Goal: Task Accomplishment & Management: Check status

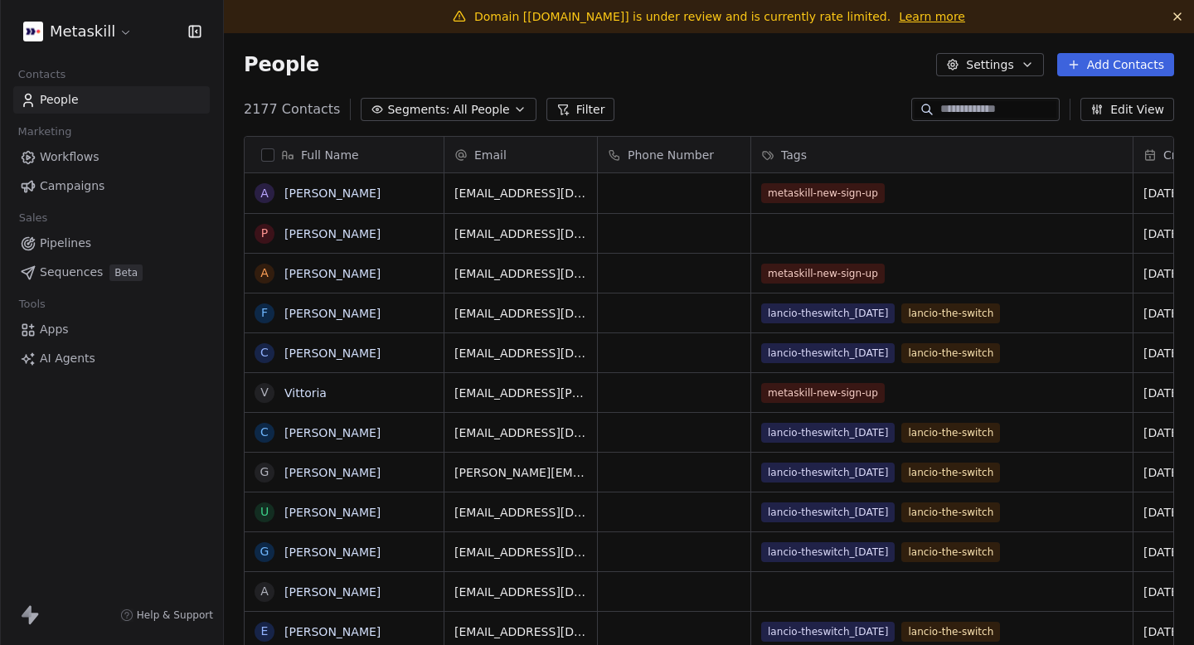
click at [86, 182] on span "Campaigns" at bounding box center [72, 185] width 65 height 17
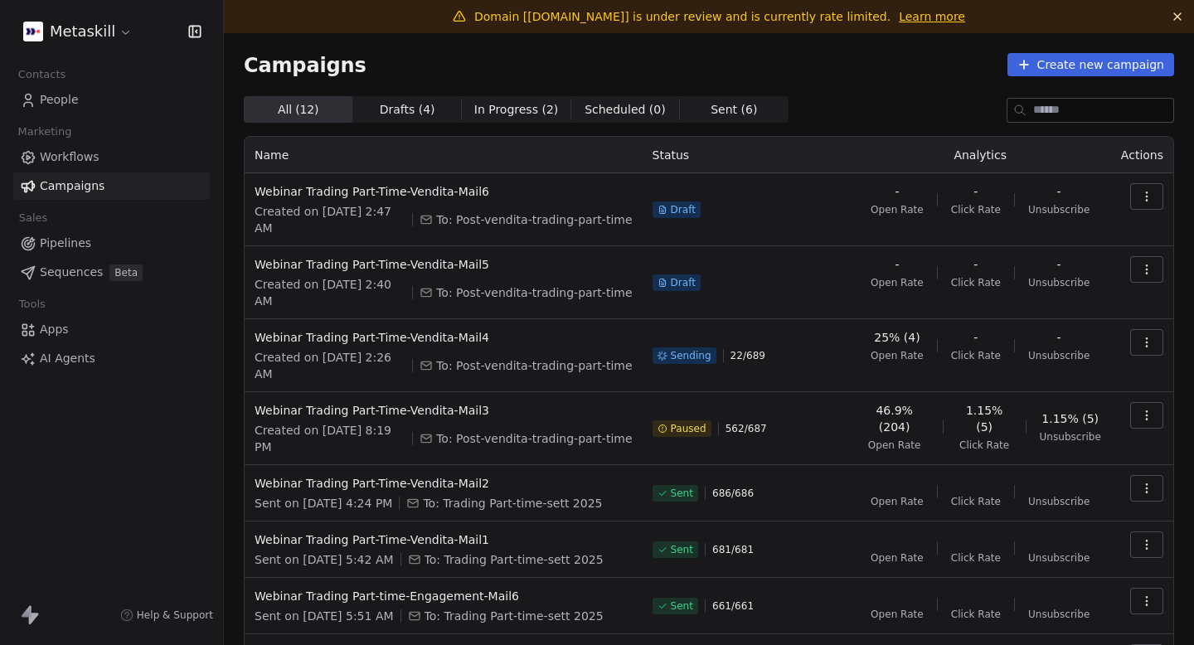
scroll to position [28, 0]
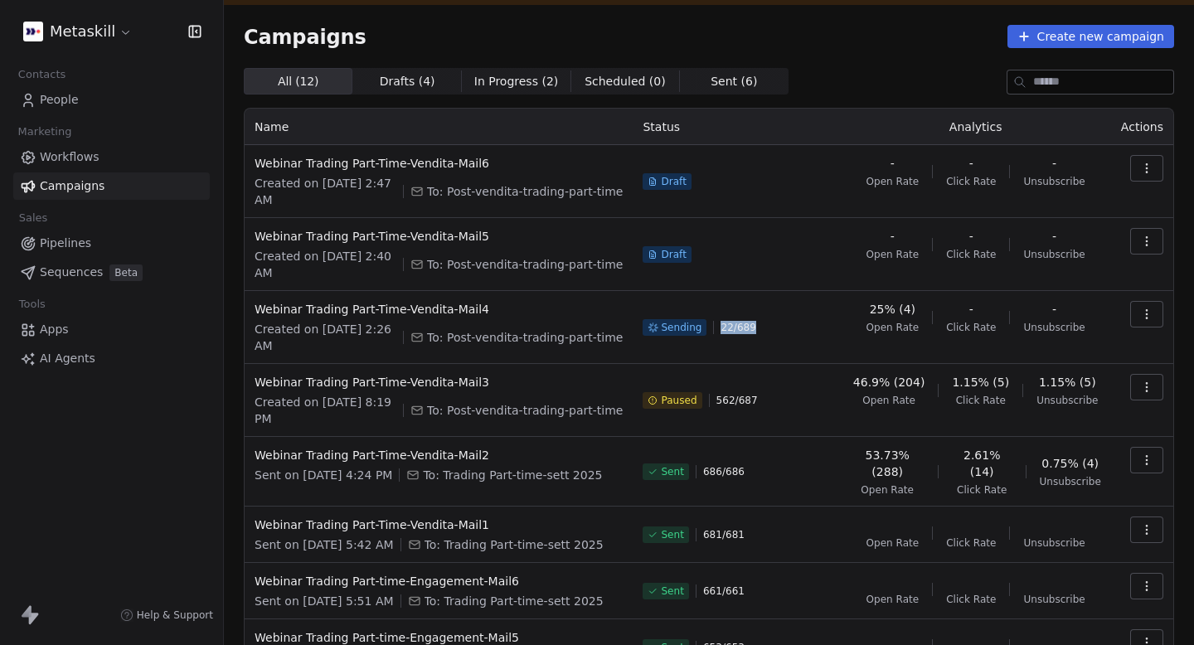
drag, startPoint x: 732, startPoint y: 326, endPoint x: 773, endPoint y: 326, distance: 40.6
click at [773, 326] on div "Sending 22 / 689" at bounding box center [735, 327] width 187 height 53
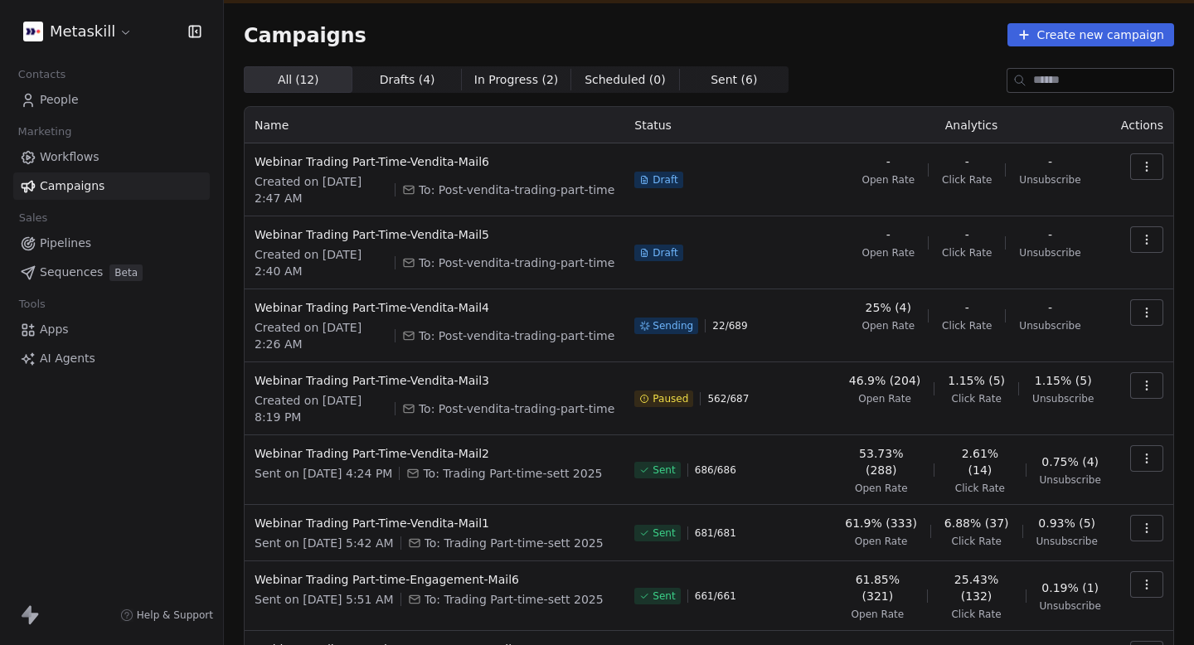
scroll to position [15, 0]
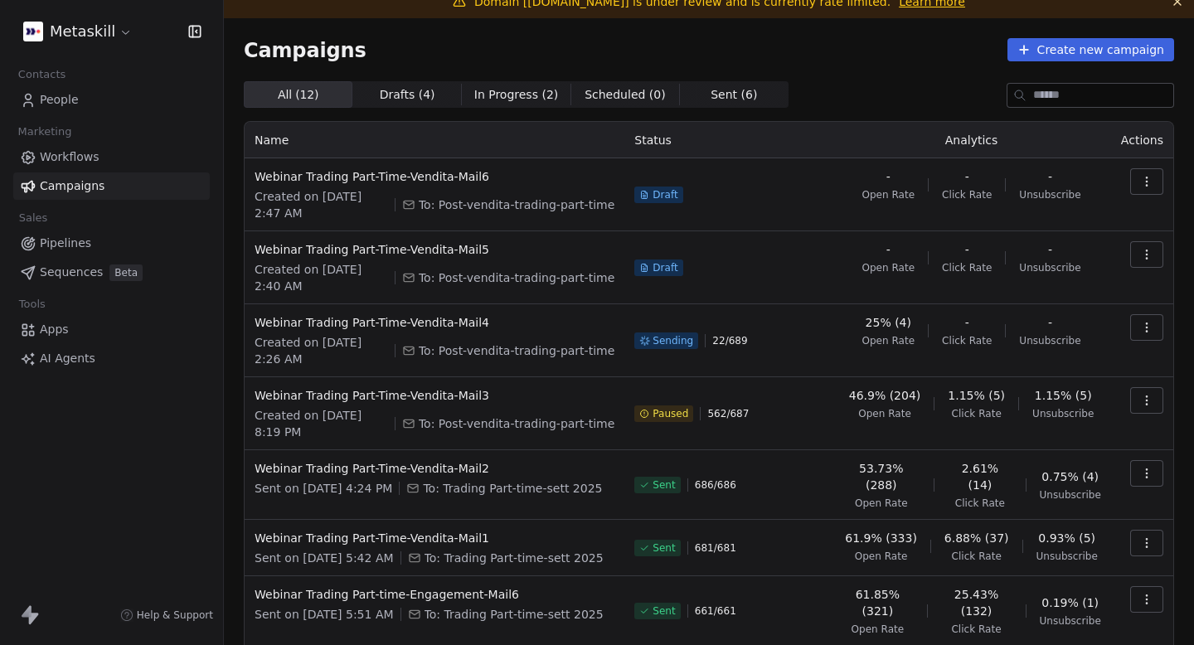
drag, startPoint x: 725, startPoint y: 339, endPoint x: 819, endPoint y: 339, distance: 93.7
click at [818, 339] on div "Sending 22 / 689" at bounding box center [727, 340] width 187 height 53
click at [819, 339] on div "Sending 22 / 689" at bounding box center [727, 340] width 187 height 53
drag, startPoint x: 767, startPoint y: 345, endPoint x: 723, endPoint y: 344, distance: 43.9
click at [723, 345] on div "Sending 22 / 689" at bounding box center [727, 340] width 187 height 53
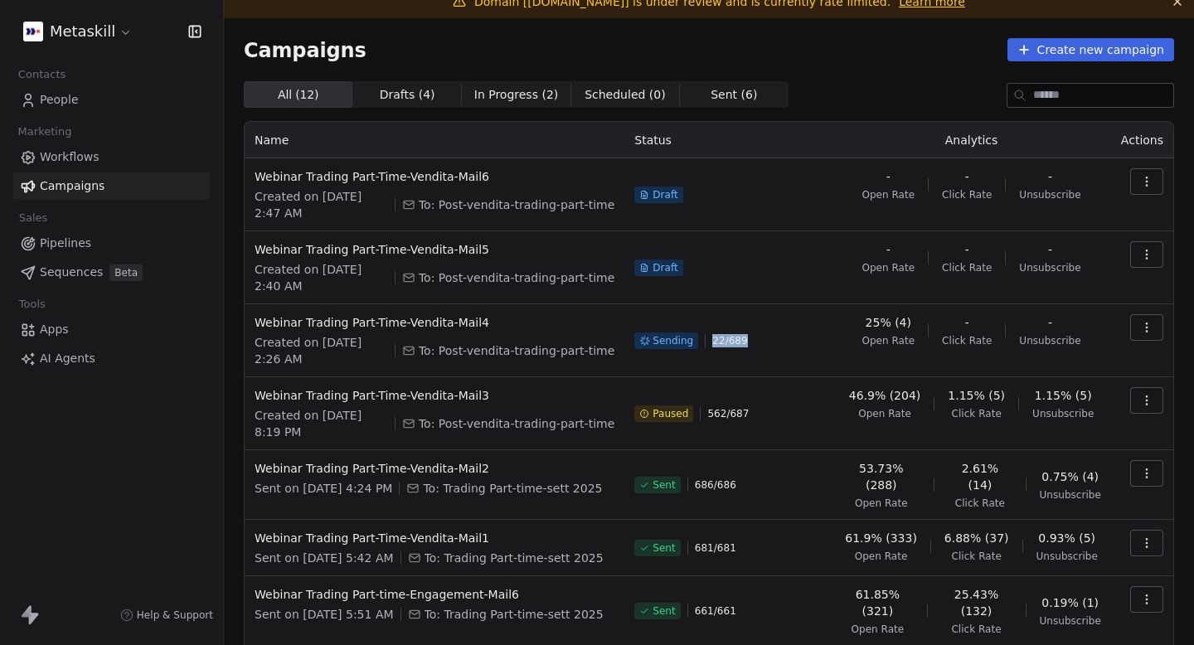
click at [723, 344] on span "22 / 689" at bounding box center [729, 340] width 35 height 13
click at [1156, 327] on button "button" at bounding box center [1146, 327] width 33 height 27
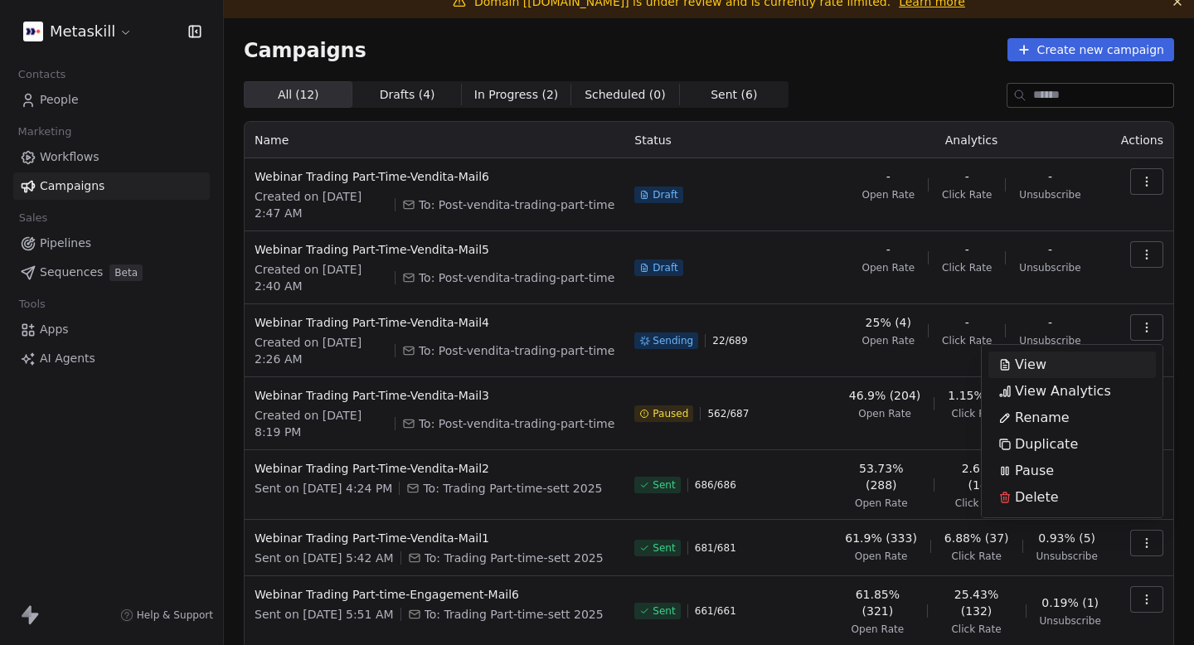
click at [953, 313] on html "Metaskill Contacts People Marketing Workflows Campaigns Sales Pipelines Sequenc…" at bounding box center [597, 322] width 1194 height 645
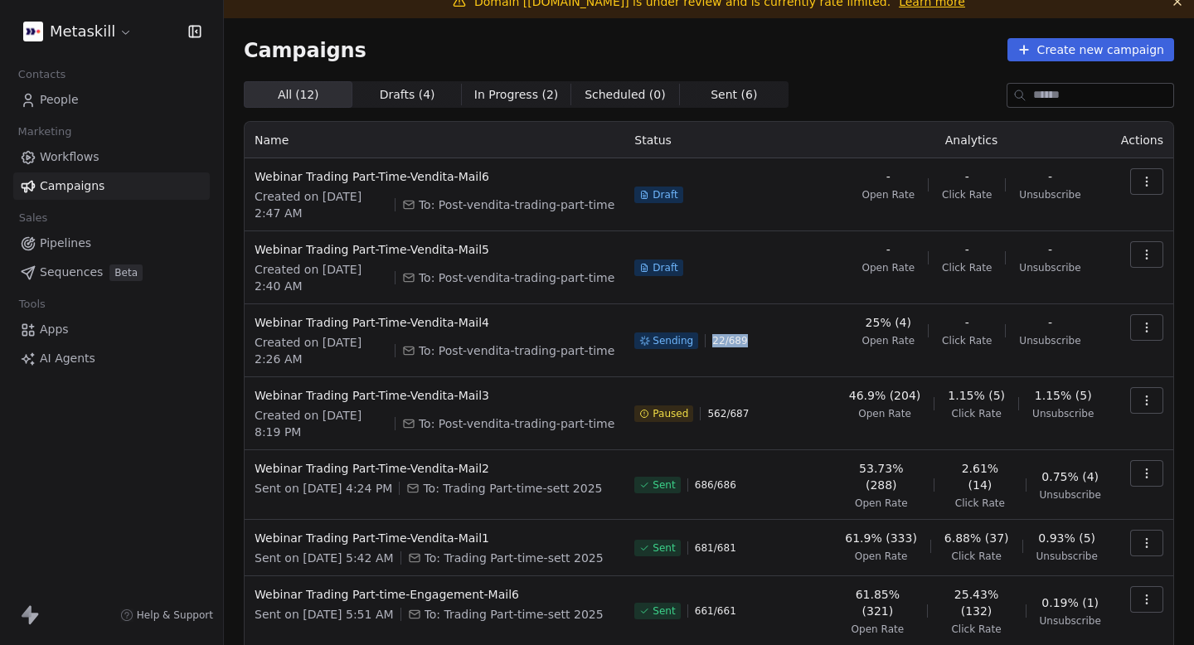
drag, startPoint x: 722, startPoint y: 342, endPoint x: 773, endPoint y: 342, distance: 51.4
click at [772, 342] on div "Sending 22 / 689" at bounding box center [727, 340] width 187 height 53
click at [773, 342] on div "Sending 22 / 689" at bounding box center [727, 340] width 187 height 53
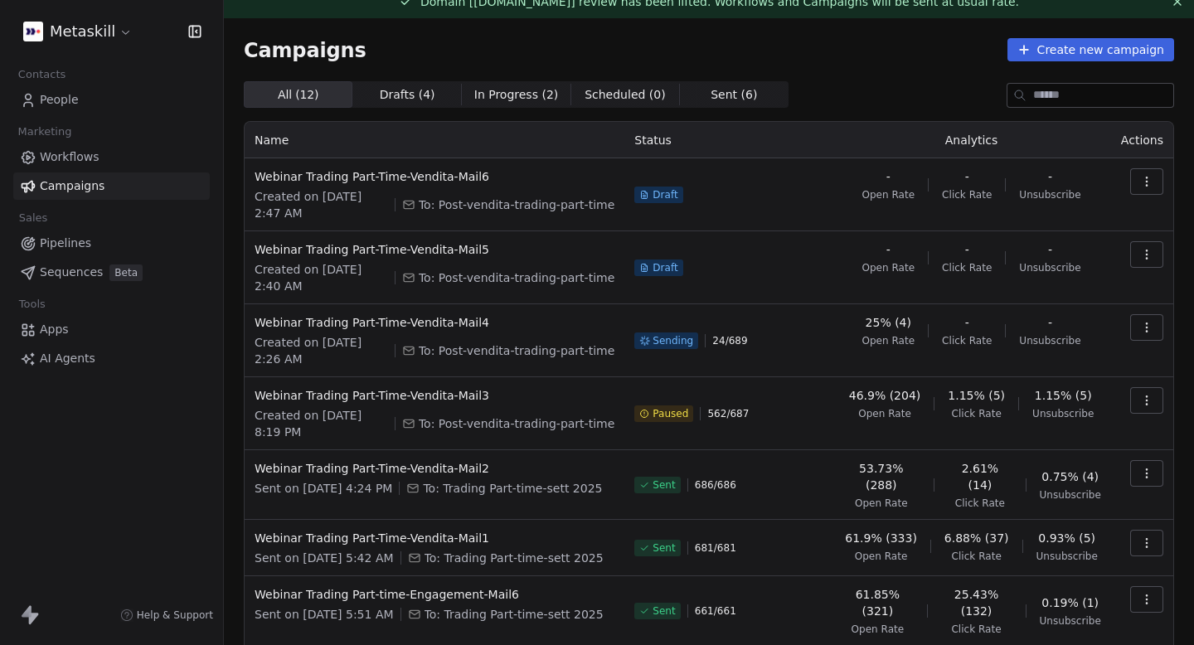
scroll to position [0, 0]
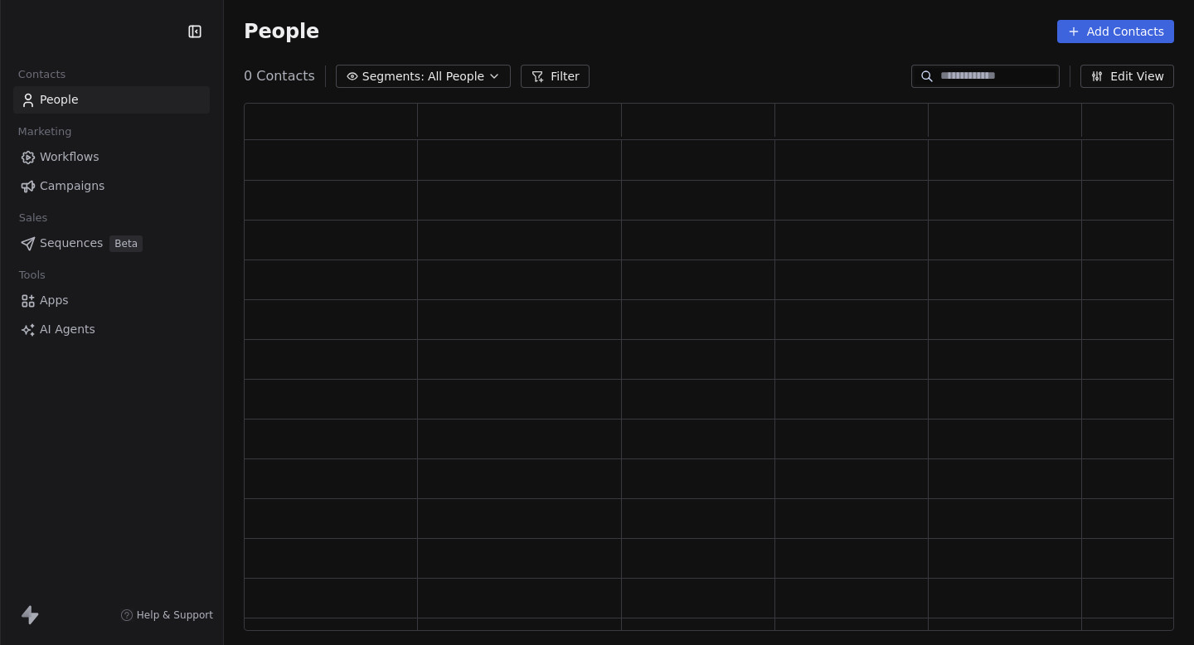
scroll to position [528, 930]
